Goal: Task Accomplishment & Management: Use online tool/utility

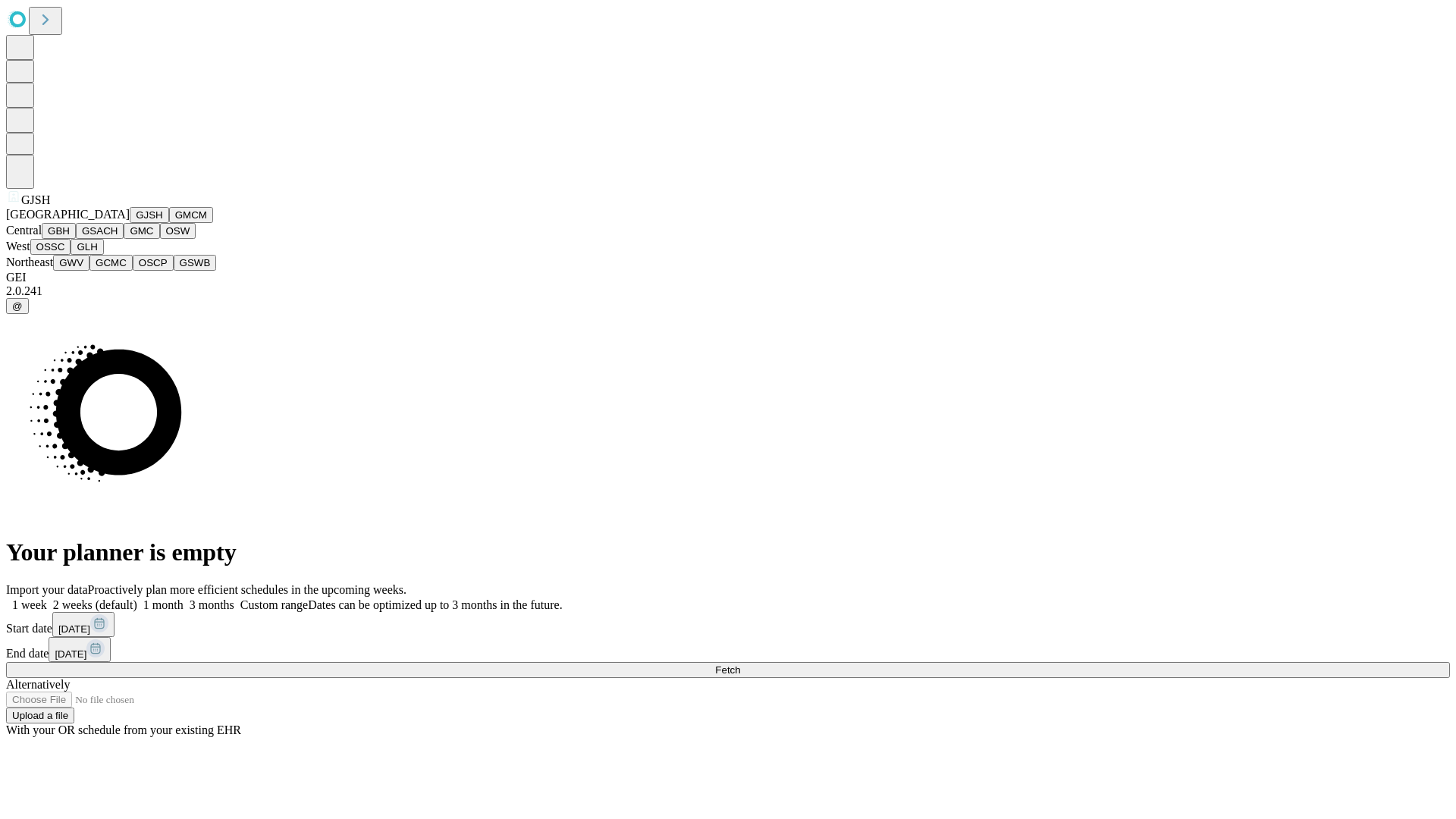
click at [130, 223] on button "GJSH" at bounding box center [150, 214] width 40 height 16
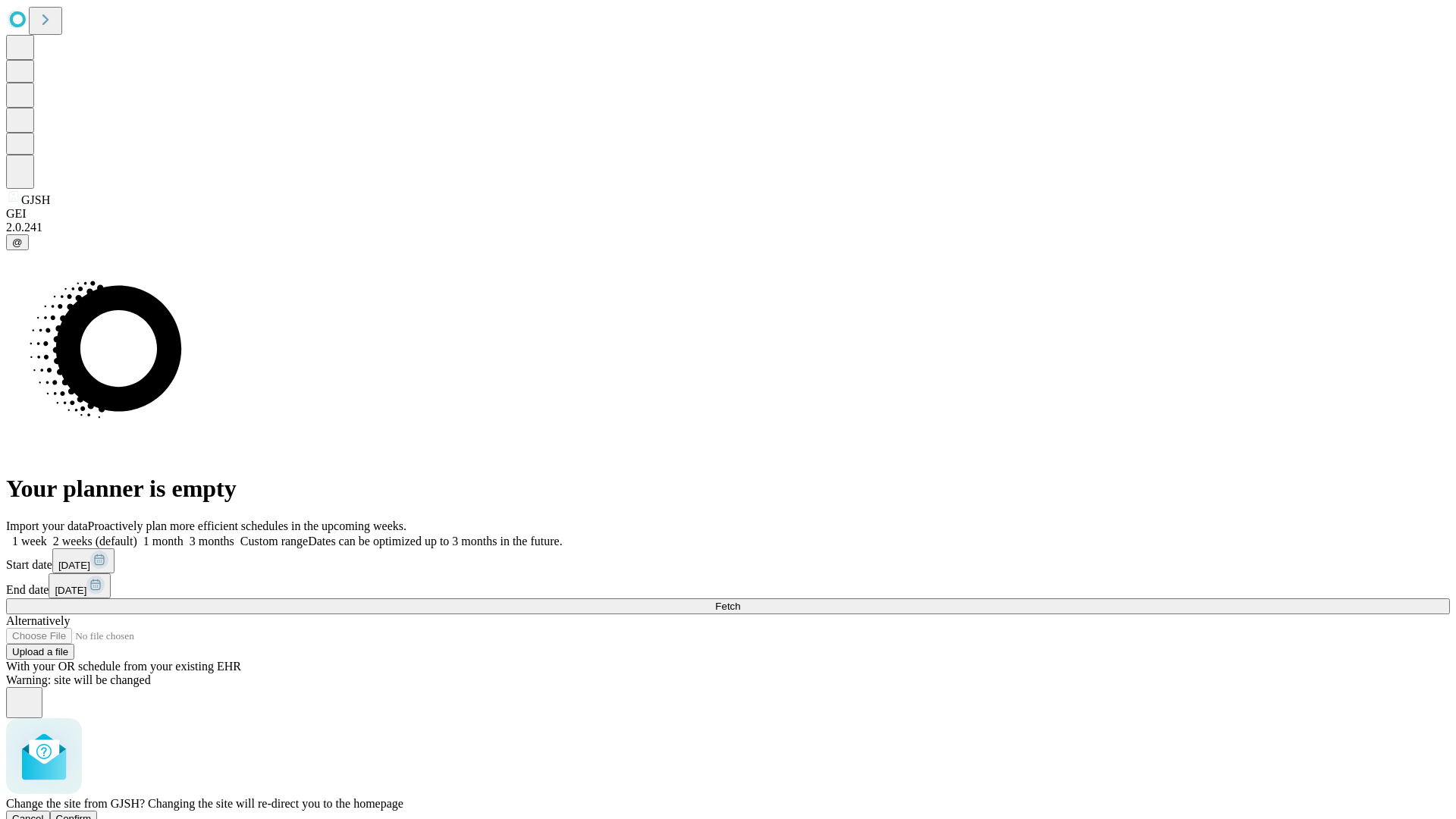
click at [92, 813] on span "Confirm" at bounding box center [74, 818] width 36 height 11
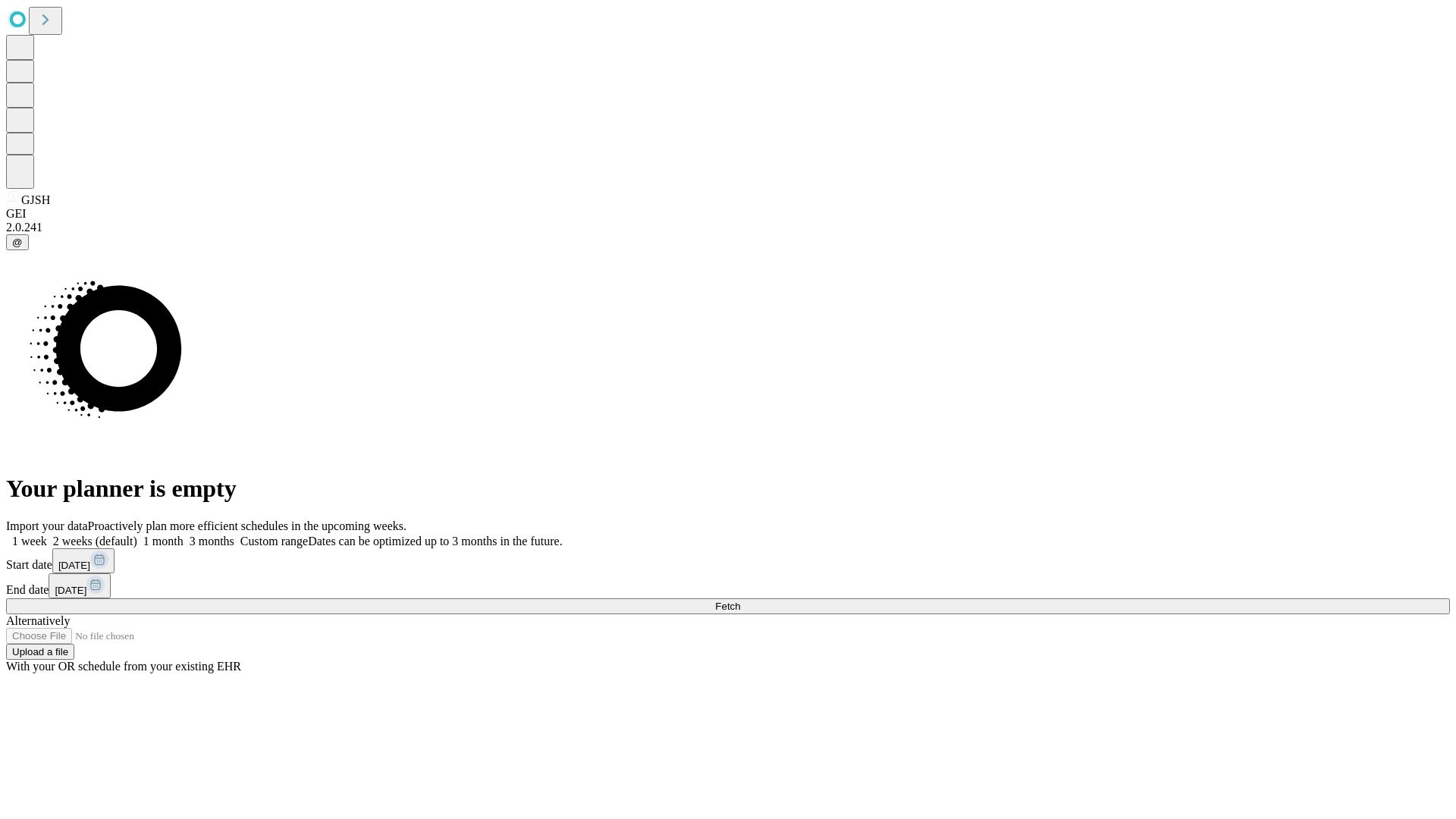
click at [137, 534] on label "2 weeks (default)" at bounding box center [92, 540] width 90 height 13
click at [740, 601] on span "Fetch" at bounding box center [727, 606] width 25 height 11
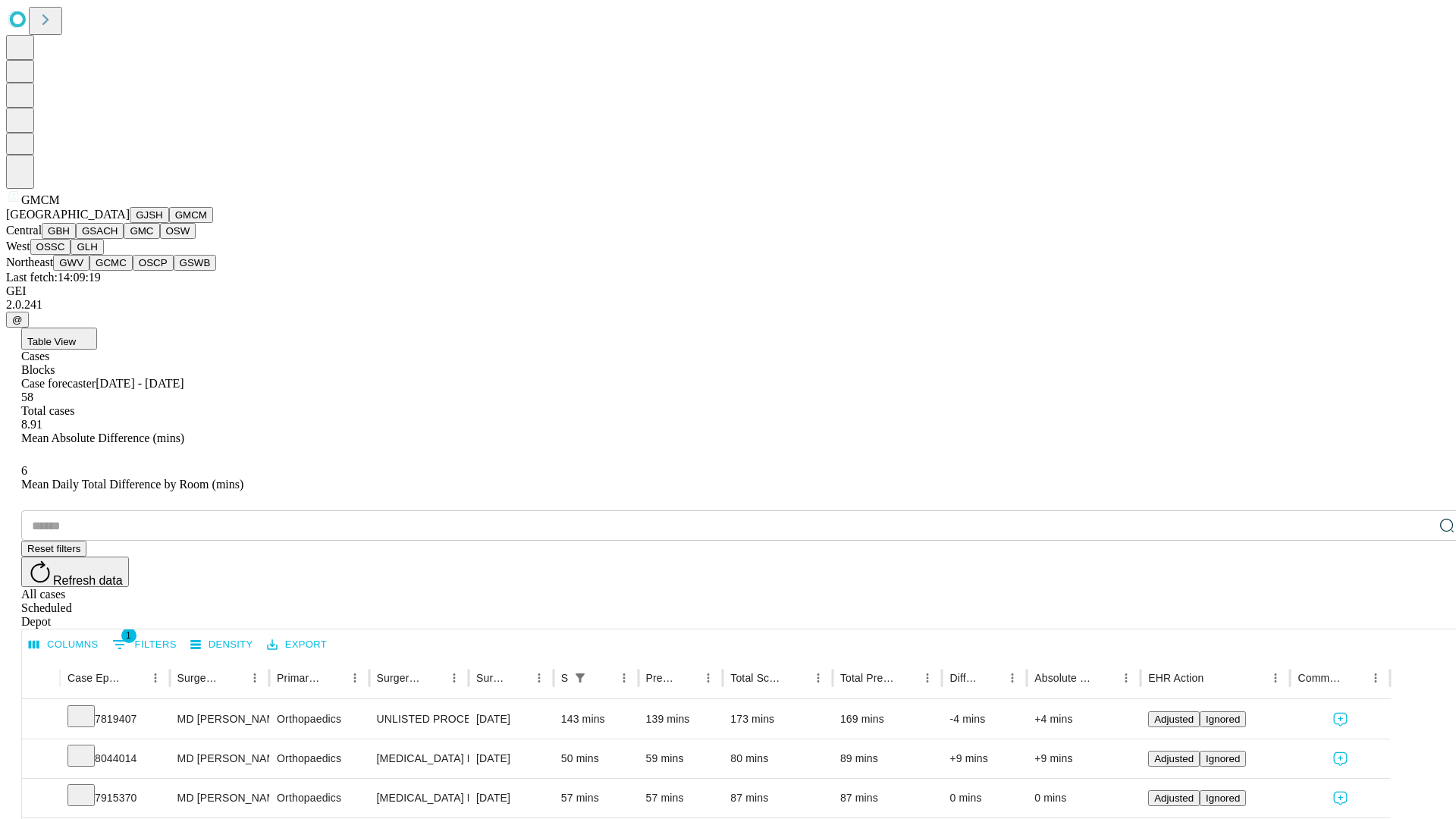
click at [76, 239] on button "GBH" at bounding box center [59, 231] width 34 height 16
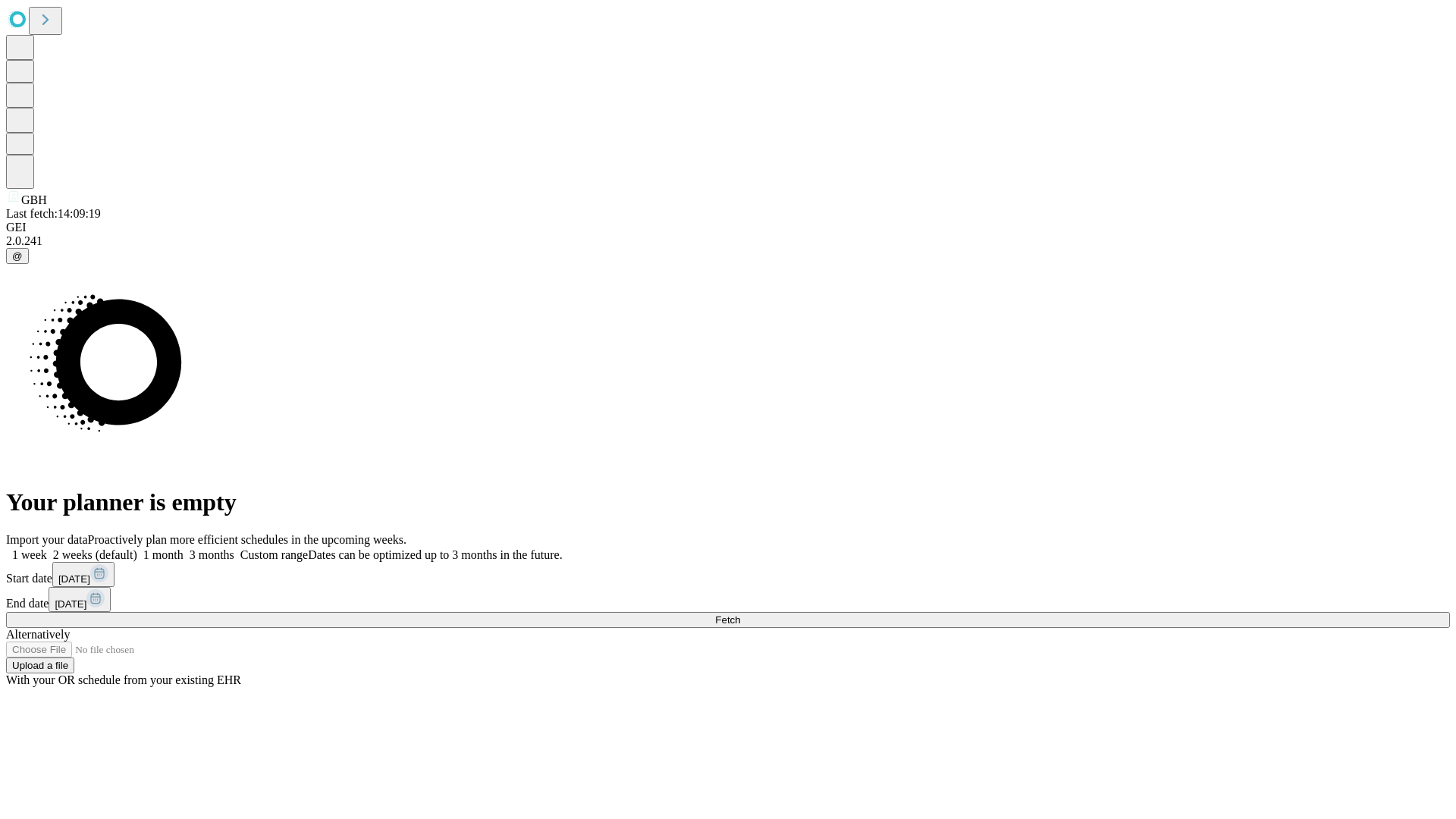
click at [137, 548] on label "2 weeks (default)" at bounding box center [92, 554] width 90 height 13
click at [740, 614] on span "Fetch" at bounding box center [727, 620] width 25 height 11
click at [137, 548] on label "2 weeks (default)" at bounding box center [92, 554] width 90 height 13
click at [740, 614] on span "Fetch" at bounding box center [727, 620] width 25 height 11
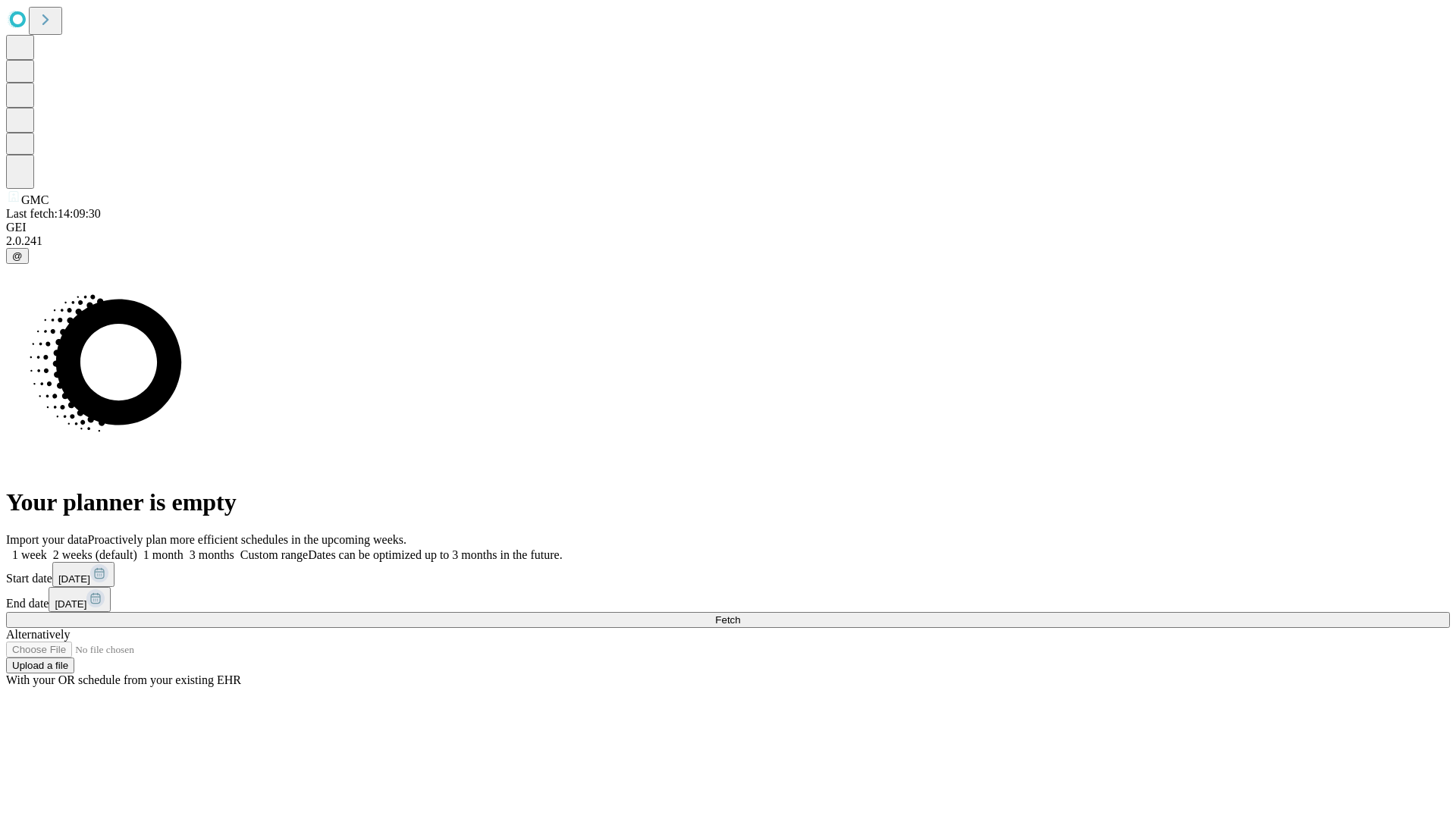
click at [137, 548] on label "2 weeks (default)" at bounding box center [92, 554] width 90 height 13
click at [740, 614] on span "Fetch" at bounding box center [727, 620] width 25 height 11
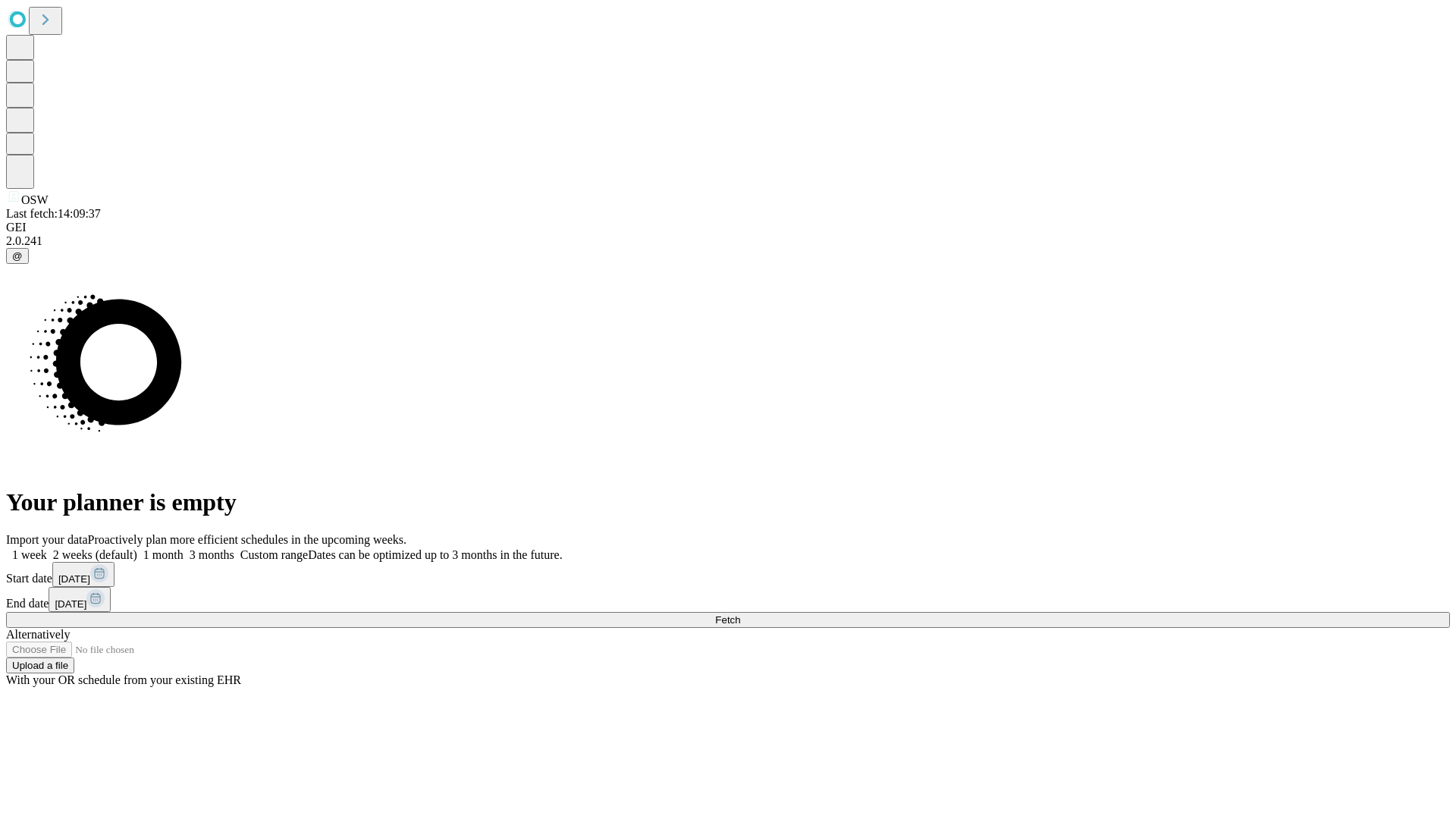
click at [137, 548] on label "2 weeks (default)" at bounding box center [92, 554] width 90 height 13
click at [740, 614] on span "Fetch" at bounding box center [727, 620] width 25 height 11
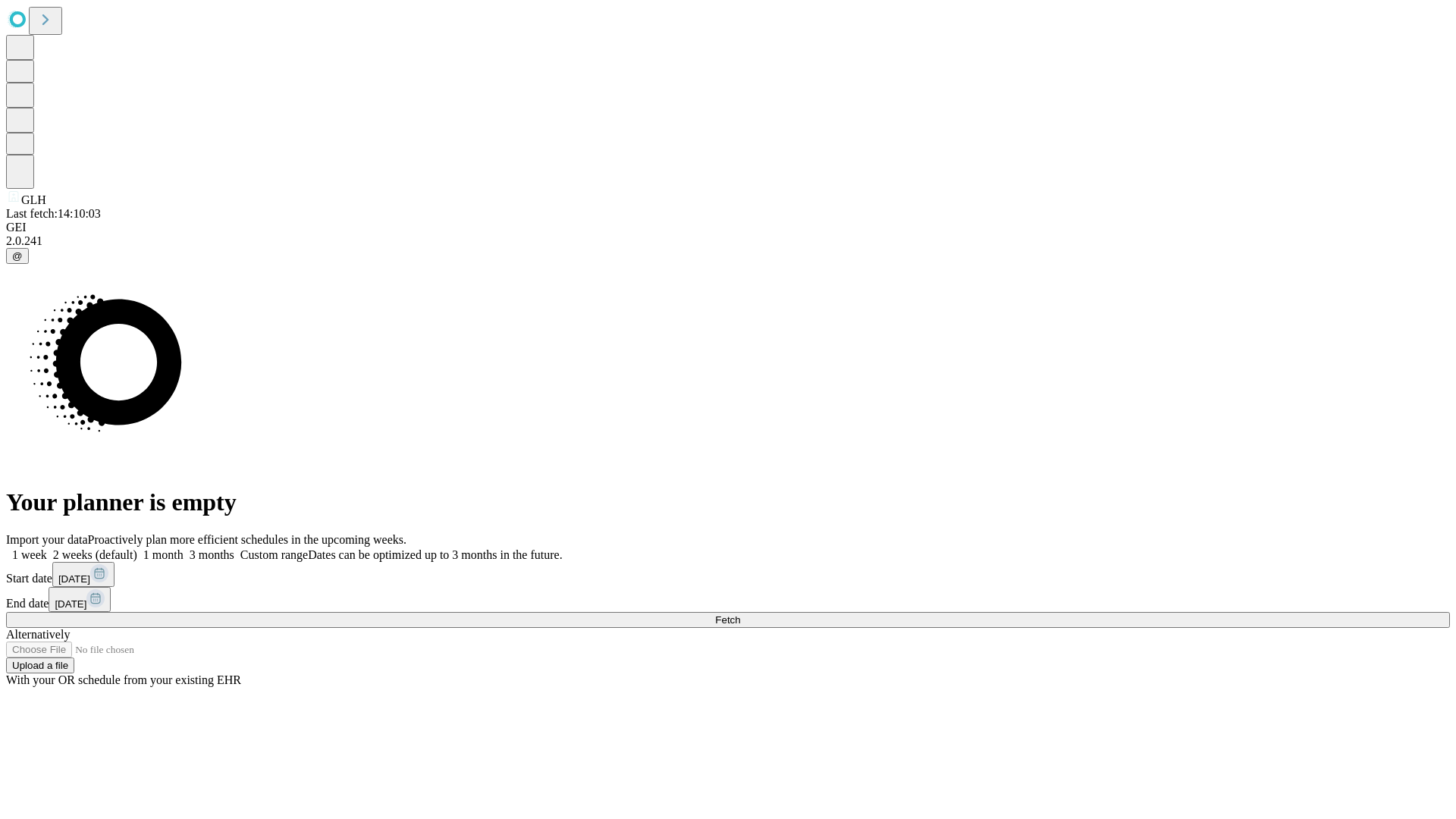
click at [137, 548] on label "2 weeks (default)" at bounding box center [92, 554] width 90 height 13
click at [740, 614] on span "Fetch" at bounding box center [727, 620] width 25 height 11
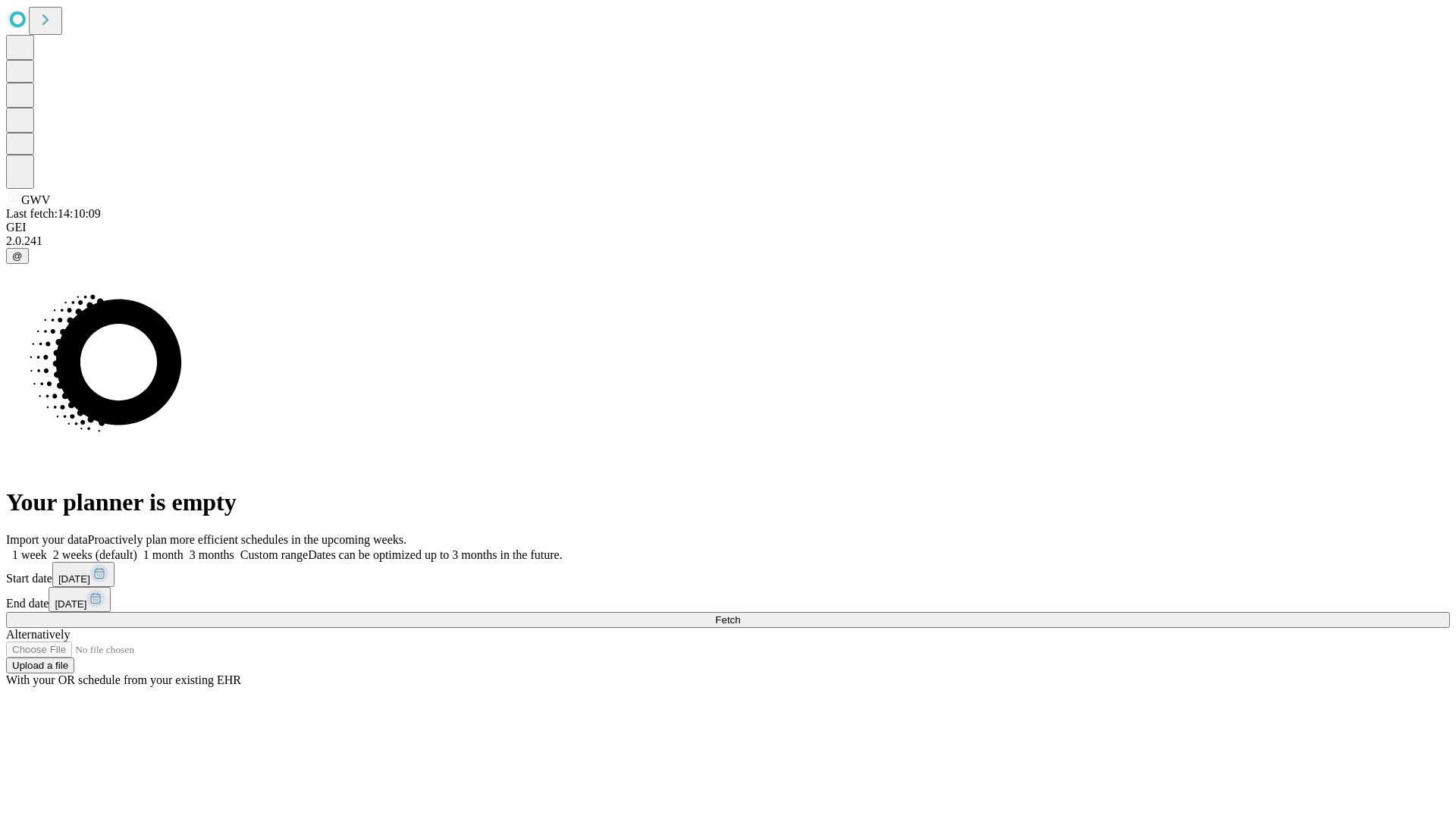
click at [137, 548] on label "2 weeks (default)" at bounding box center [92, 554] width 90 height 13
click at [740, 614] on span "Fetch" at bounding box center [727, 620] width 25 height 11
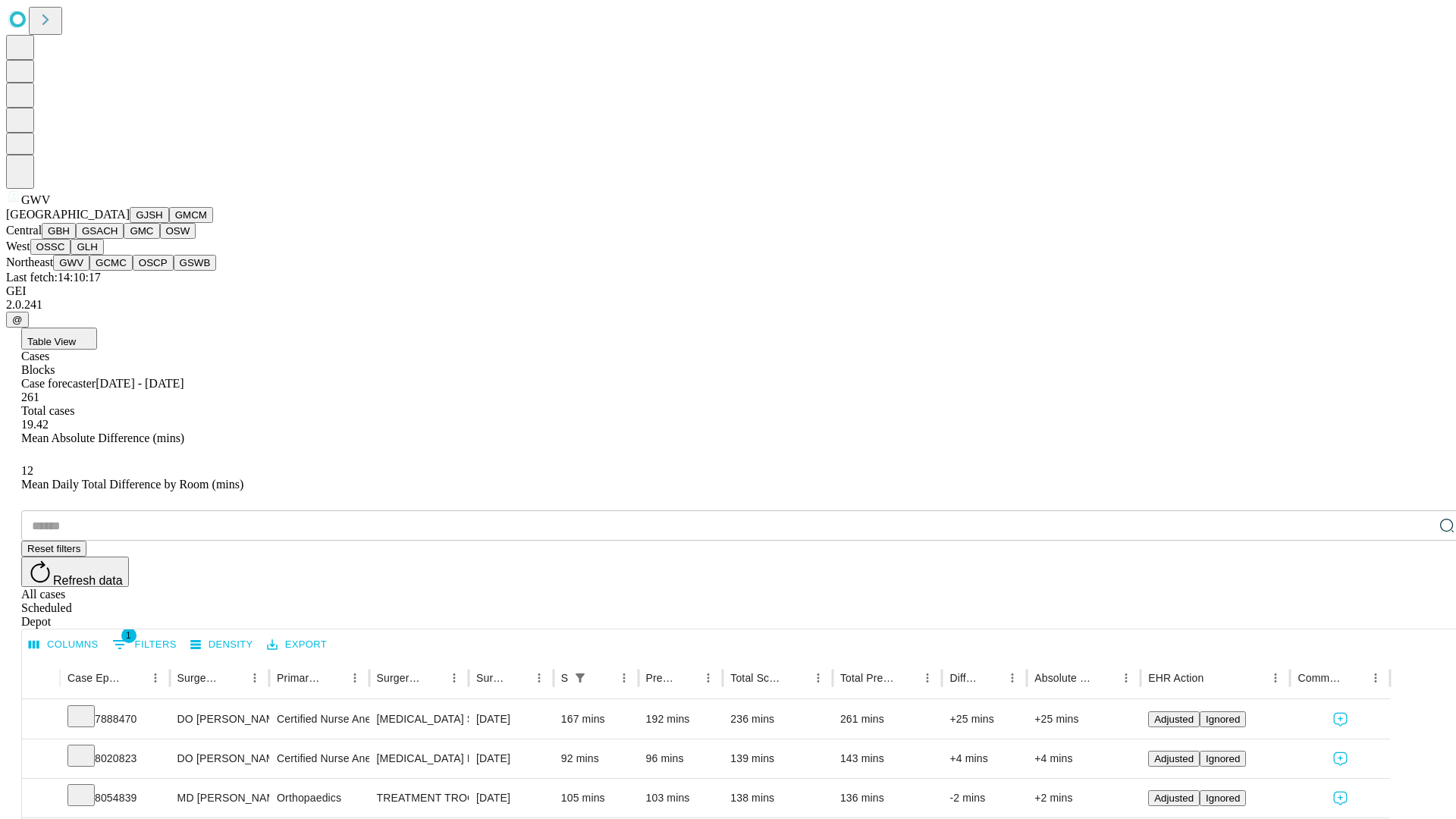
click at [118, 271] on button "GCMC" at bounding box center [111, 263] width 43 height 16
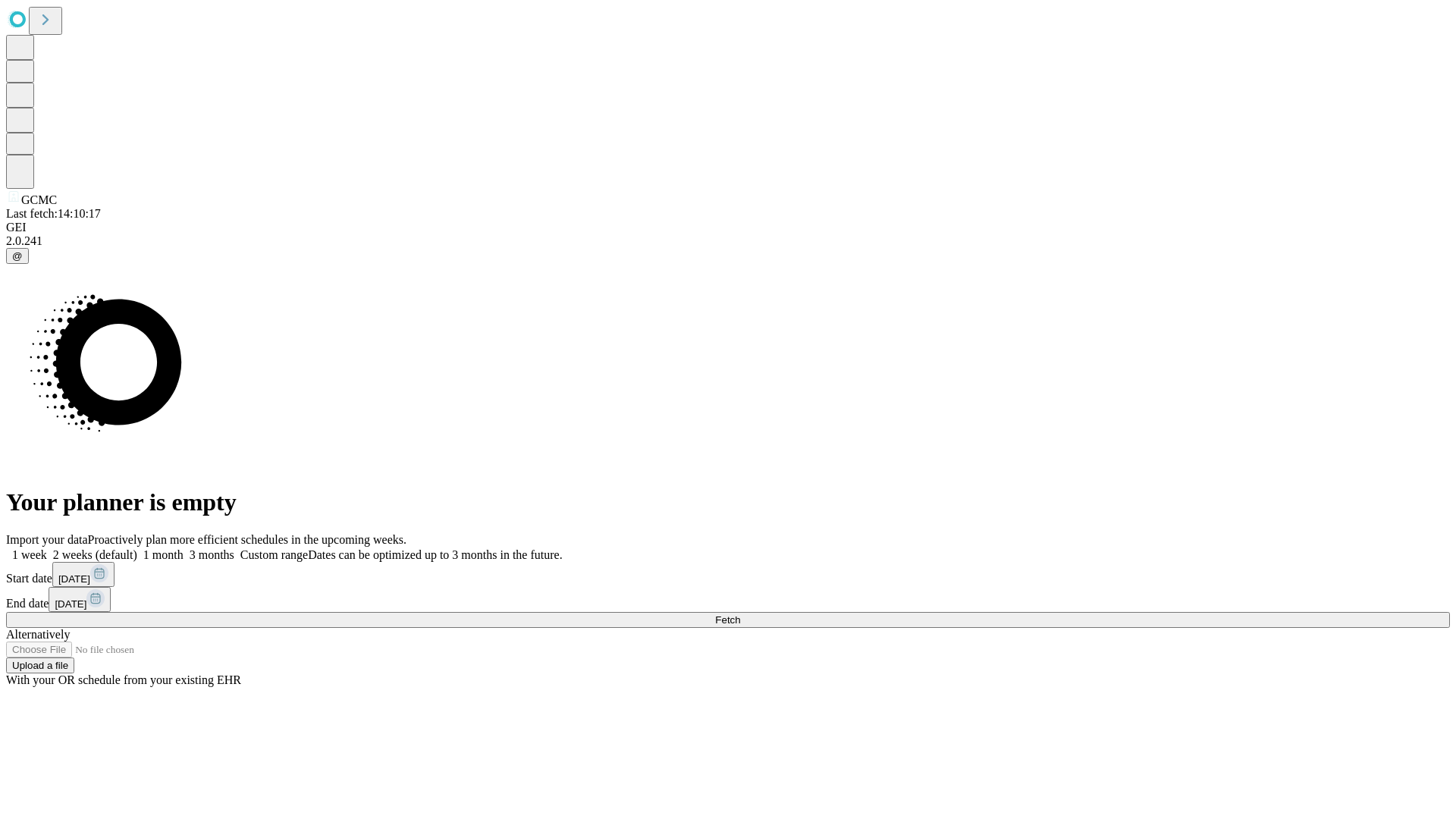
click at [137, 548] on label "2 weeks (default)" at bounding box center [92, 554] width 90 height 13
click at [740, 614] on span "Fetch" at bounding box center [727, 620] width 25 height 11
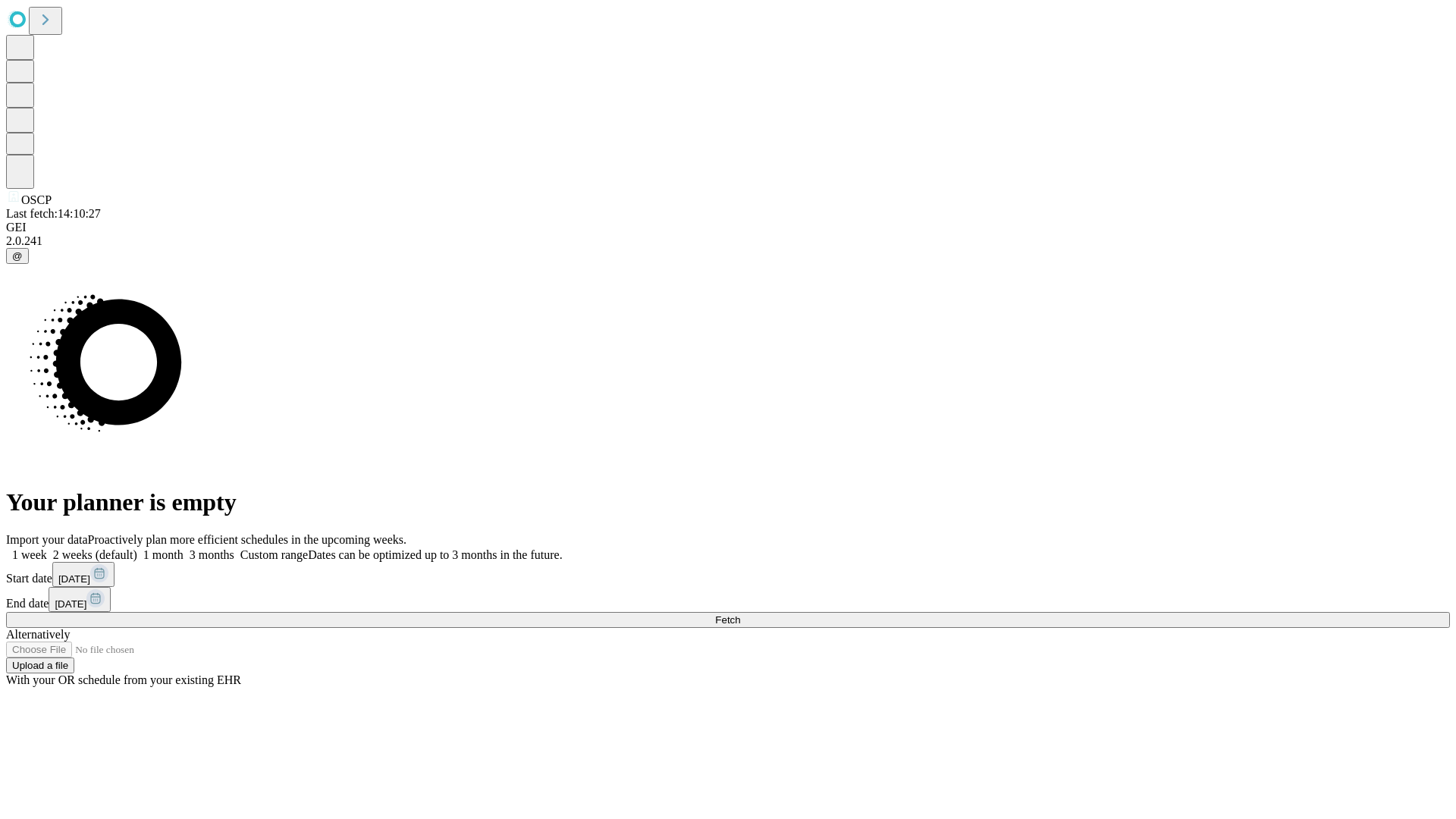
click at [137, 548] on label "2 weeks (default)" at bounding box center [92, 554] width 90 height 13
click at [740, 614] on span "Fetch" at bounding box center [727, 620] width 25 height 11
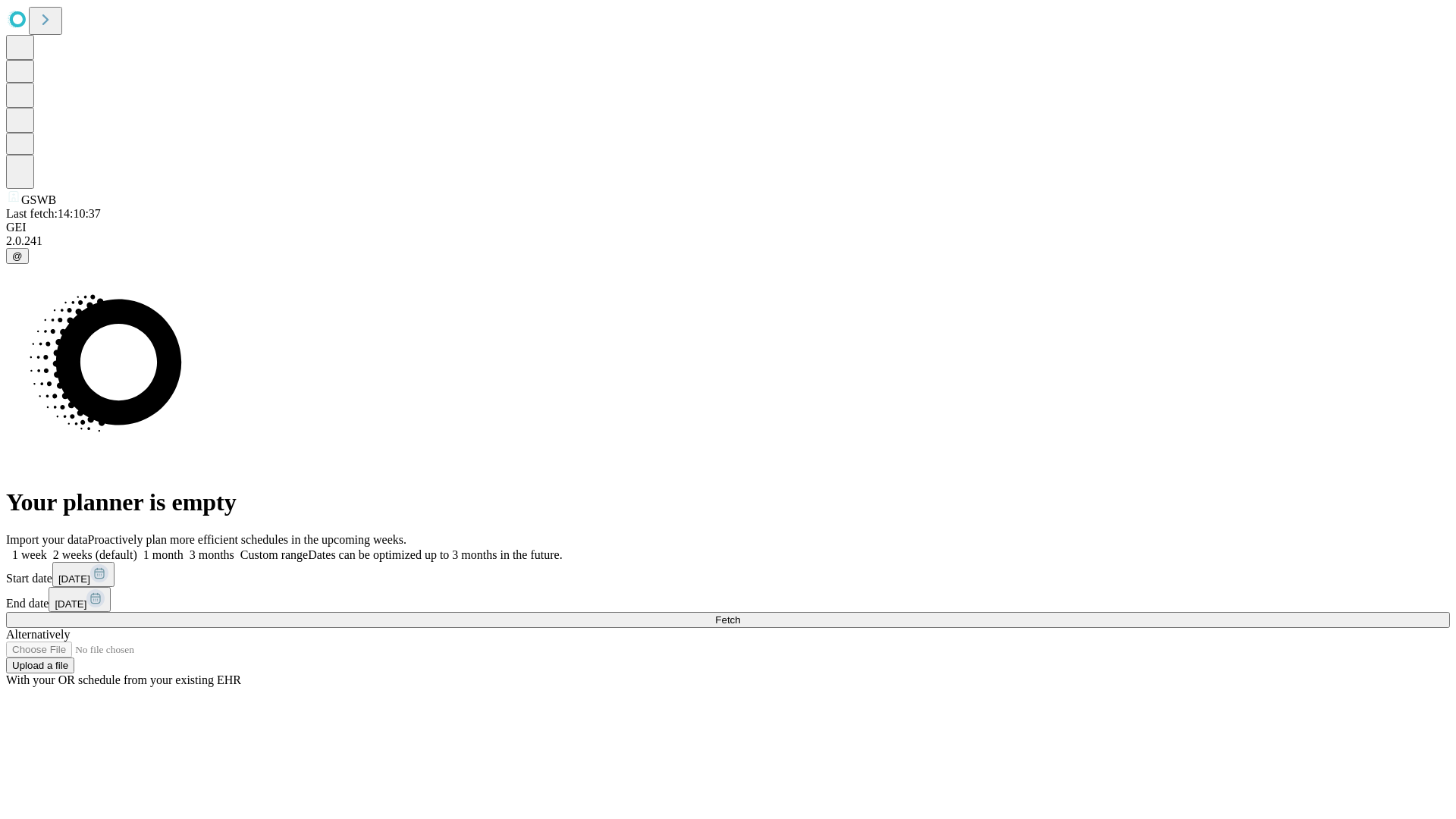
click at [137, 548] on label "2 weeks (default)" at bounding box center [92, 554] width 90 height 13
click at [740, 614] on span "Fetch" at bounding box center [727, 620] width 25 height 11
